Goal: Information Seeking & Learning: Learn about a topic

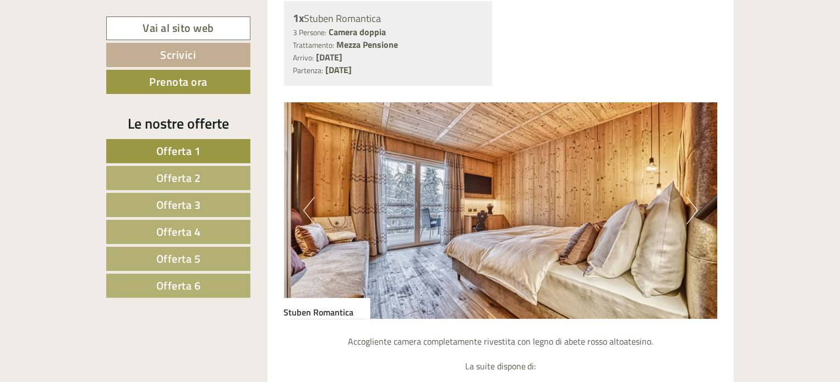
scroll to position [1651, 0]
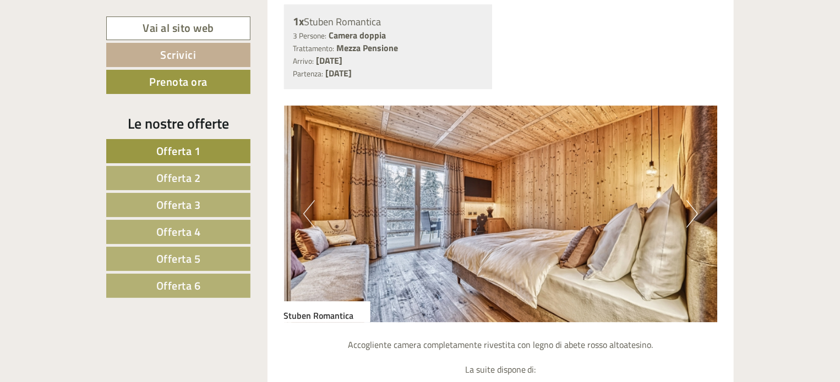
click at [689, 209] on button "Next" at bounding box center [692, 214] width 12 height 28
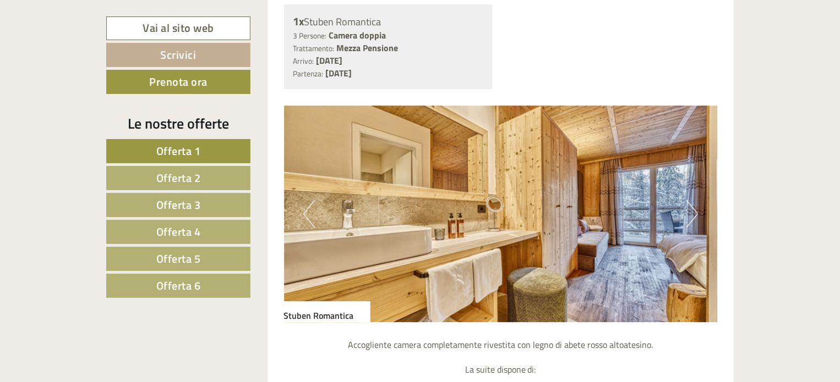
click at [689, 209] on button "Next" at bounding box center [692, 214] width 12 height 28
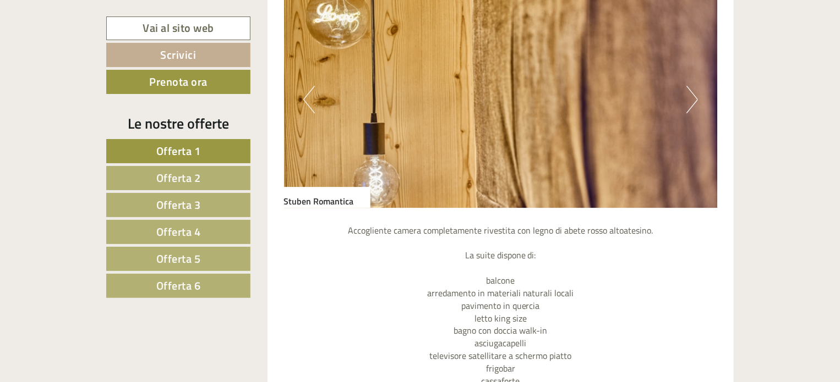
scroll to position [1761, 0]
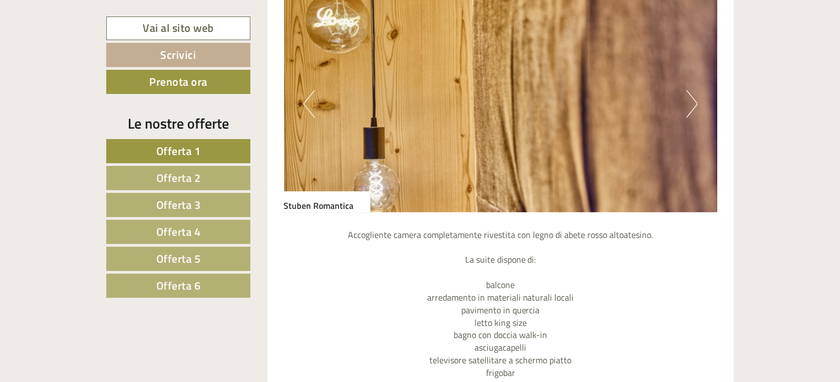
click at [689, 103] on button "Next" at bounding box center [692, 104] width 12 height 28
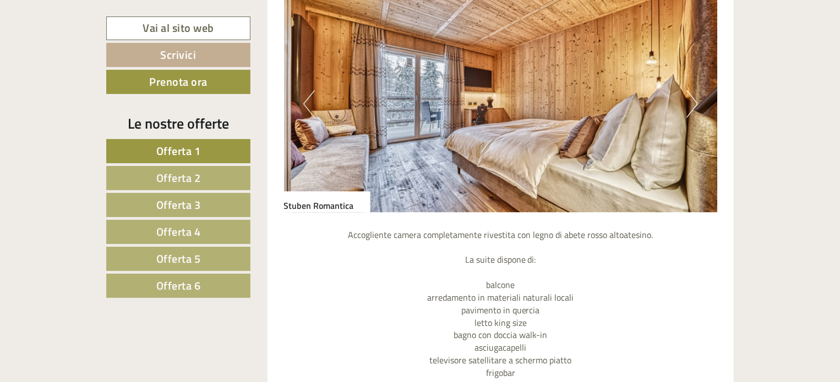
click at [689, 103] on button "Next" at bounding box center [692, 104] width 12 height 28
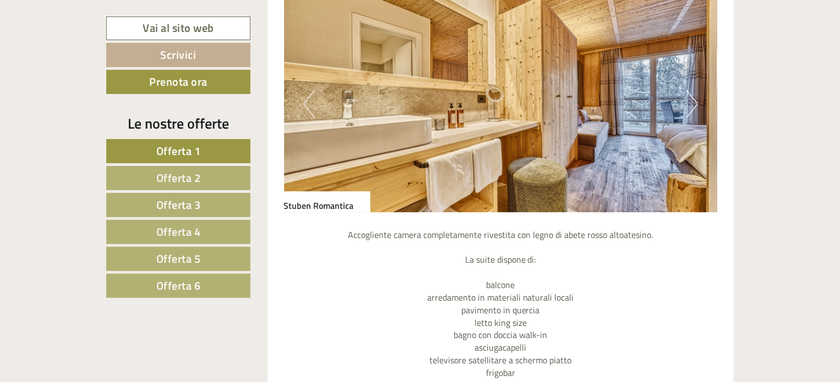
click at [689, 103] on button "Next" at bounding box center [692, 104] width 12 height 28
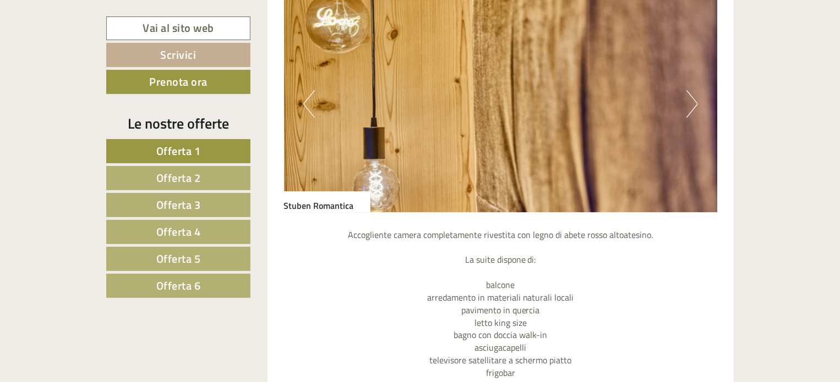
click at [689, 103] on button "Next" at bounding box center [692, 104] width 12 height 28
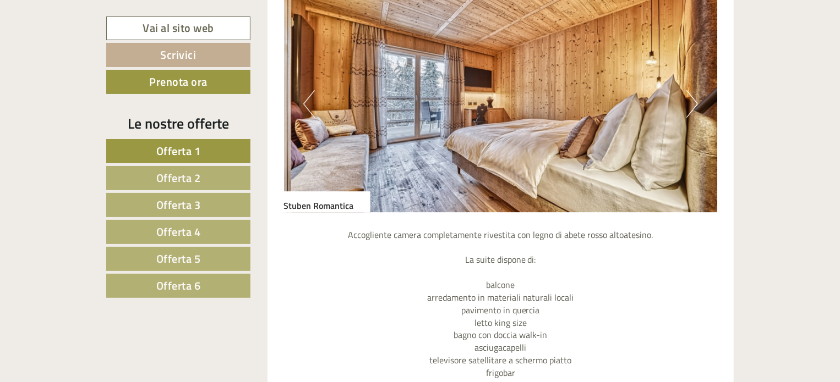
click at [689, 103] on button "Next" at bounding box center [692, 104] width 12 height 28
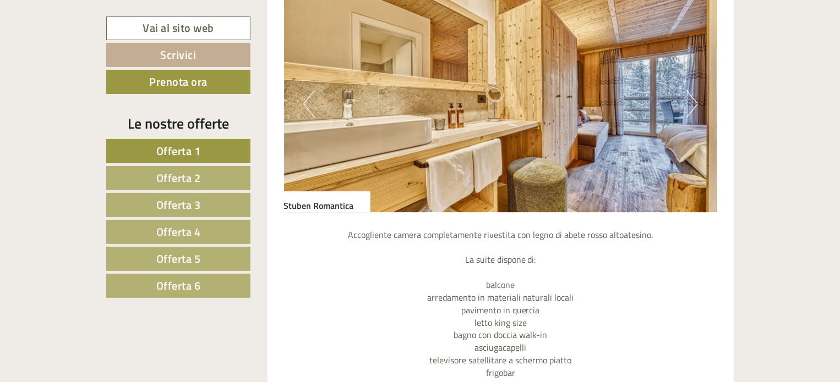
click at [689, 103] on button "Next" at bounding box center [692, 104] width 12 height 28
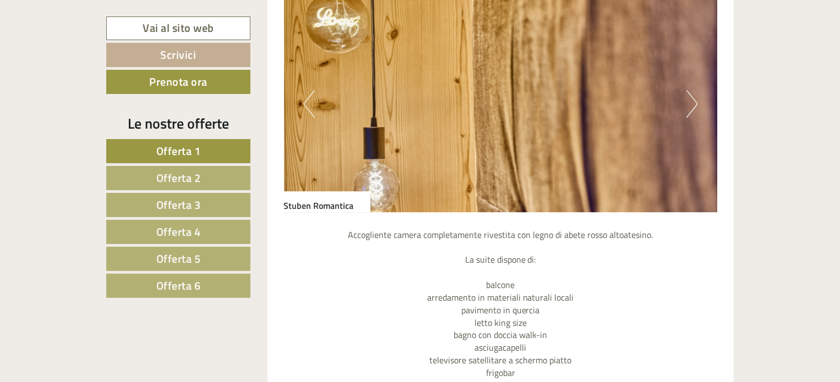
click at [689, 103] on button "Next" at bounding box center [692, 104] width 12 height 28
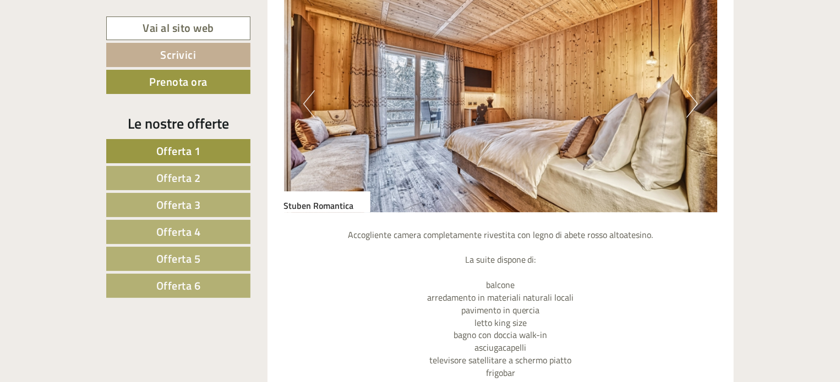
click at [689, 103] on button "Next" at bounding box center [692, 104] width 12 height 28
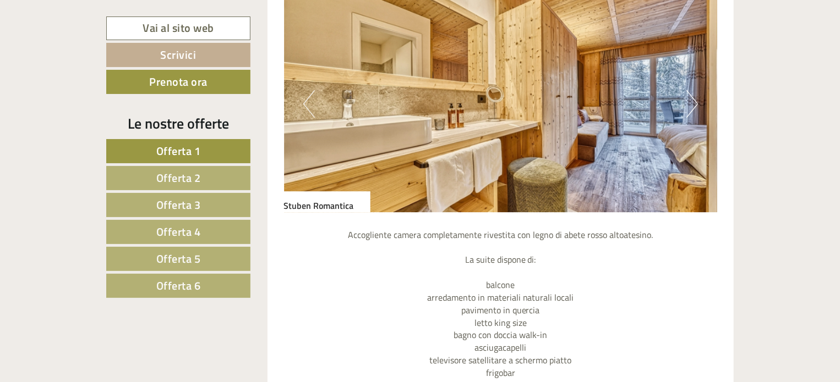
click at [689, 103] on button "Next" at bounding box center [692, 104] width 12 height 28
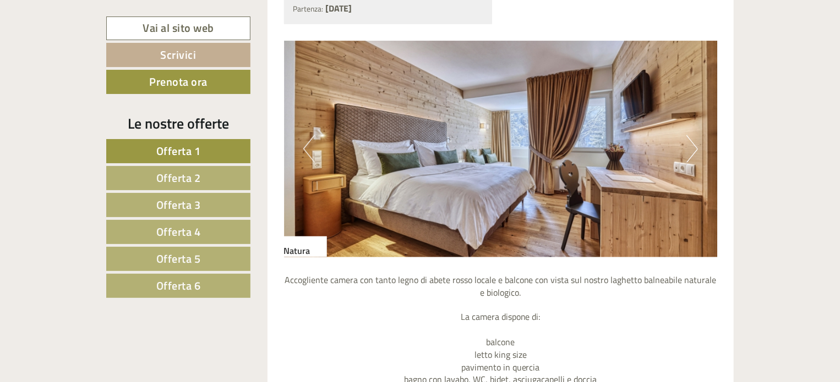
scroll to position [715, 0]
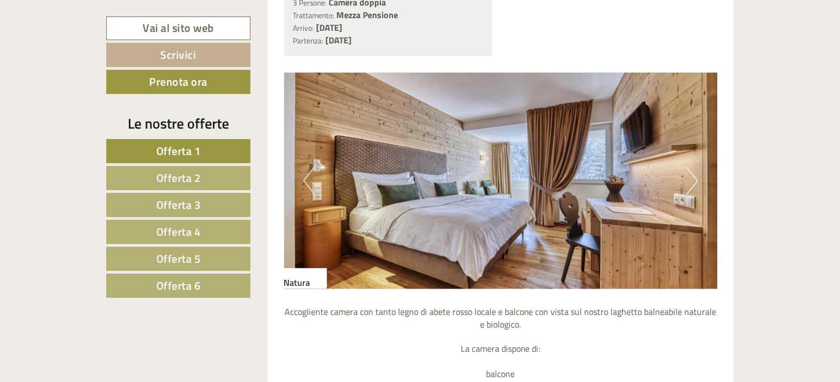
click at [696, 170] on button "Next" at bounding box center [692, 181] width 12 height 28
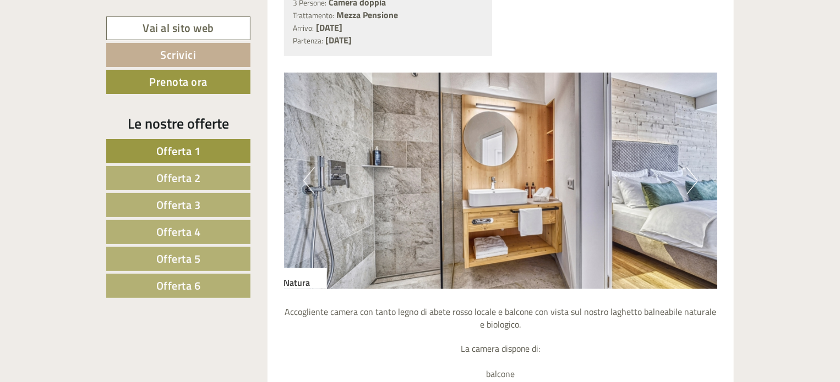
click at [696, 170] on button "Next" at bounding box center [692, 181] width 12 height 28
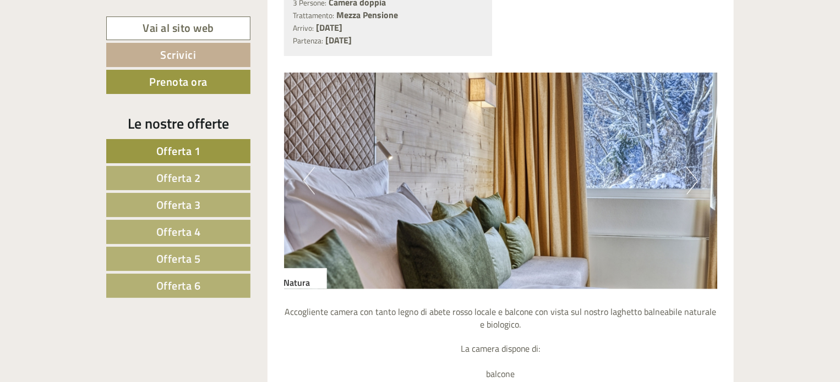
click at [696, 170] on button "Next" at bounding box center [692, 181] width 12 height 28
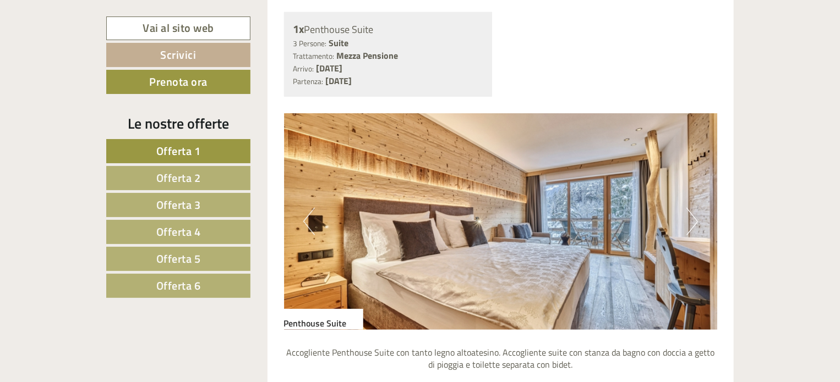
scroll to position [2641, 0]
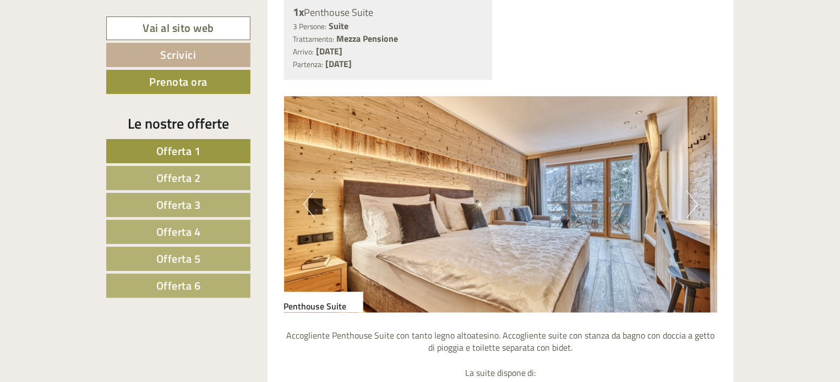
click at [694, 191] on button "Next" at bounding box center [692, 205] width 12 height 28
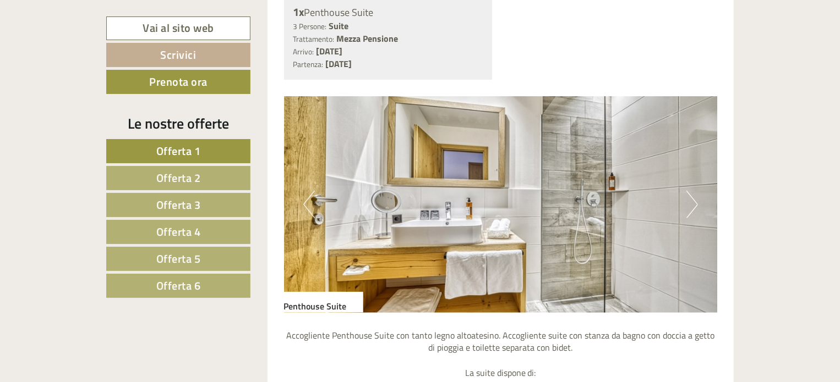
click at [694, 191] on button "Next" at bounding box center [692, 205] width 12 height 28
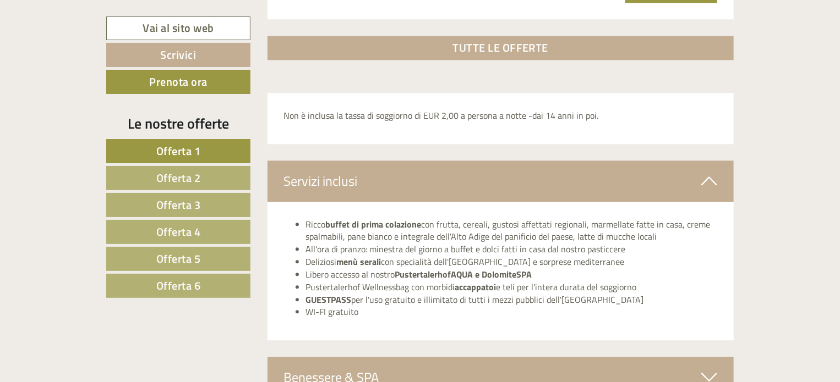
scroll to position [3632, 0]
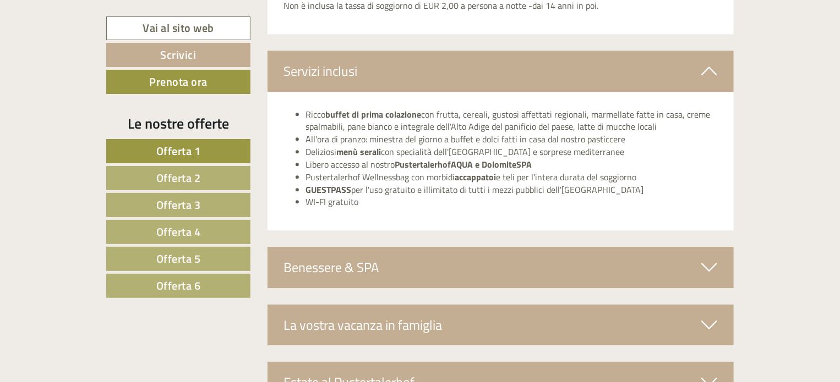
click at [194, 281] on span "Offerta 6" at bounding box center [178, 285] width 45 height 17
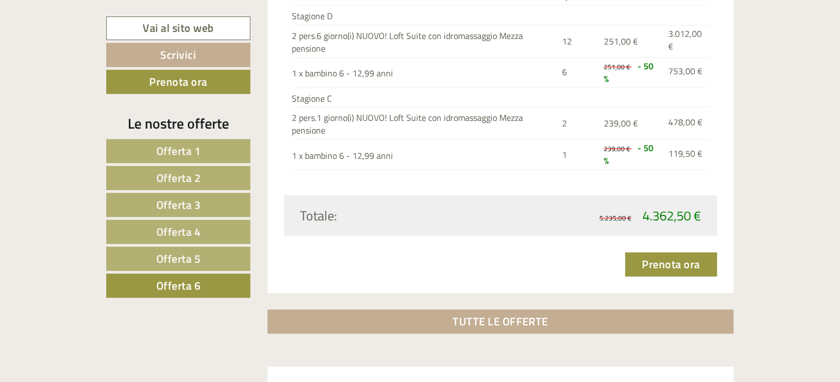
scroll to position [1440, 0]
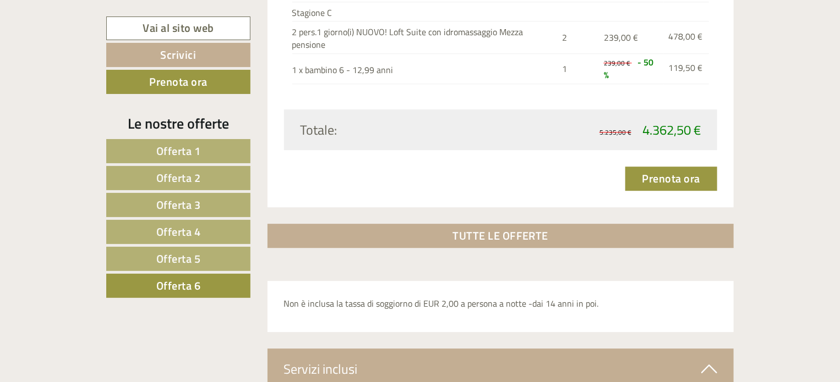
click at [172, 250] on span "Offerta 5" at bounding box center [178, 258] width 45 height 17
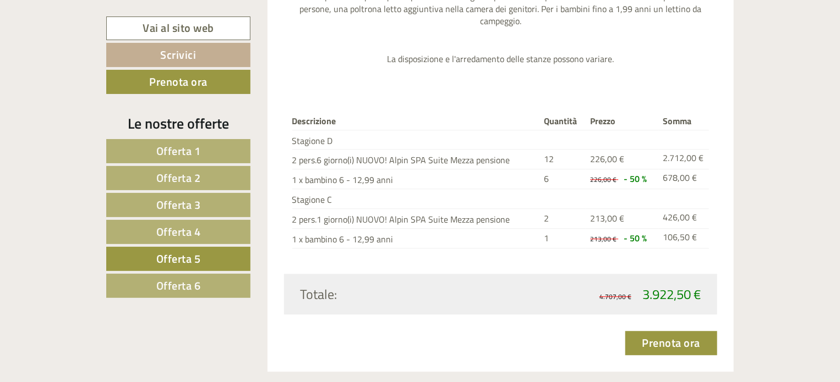
scroll to position [1274, 0]
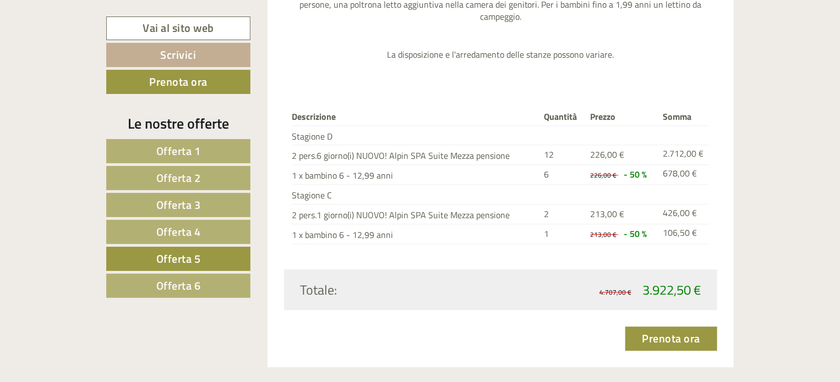
click at [209, 225] on link "Offerta 4" at bounding box center [178, 232] width 144 height 24
